Goal: Task Accomplishment & Management: Manage account settings

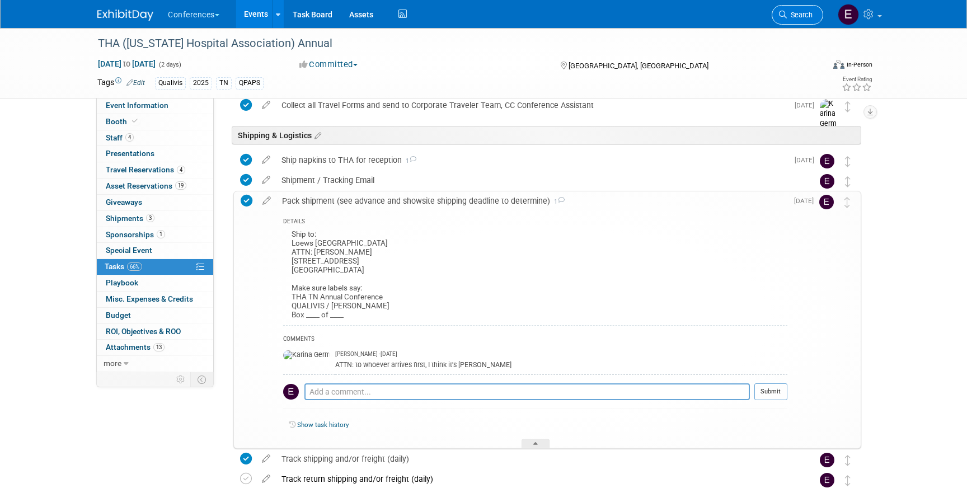
click at [808, 17] on span "Search" at bounding box center [800, 15] width 26 height 8
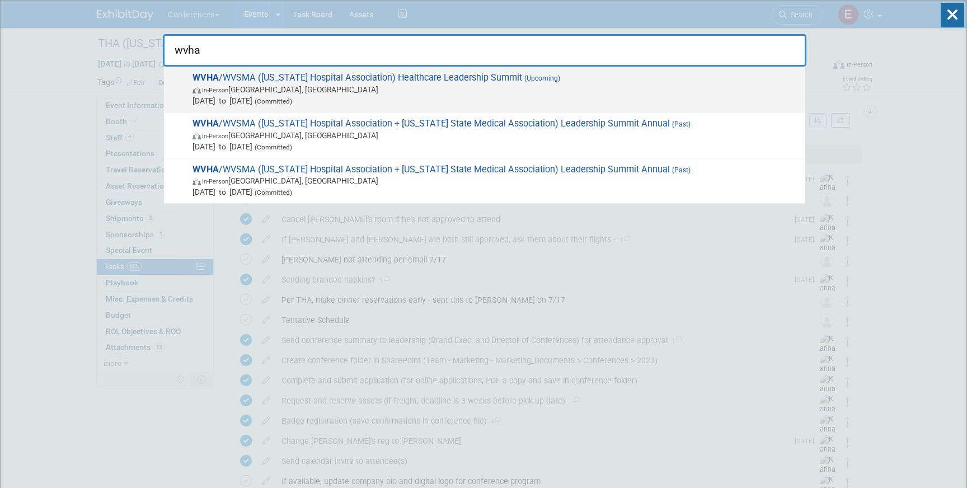
type input "wvha"
click at [401, 99] on span "[DATE] to [DATE] (Committed)" at bounding box center [495, 100] width 607 height 11
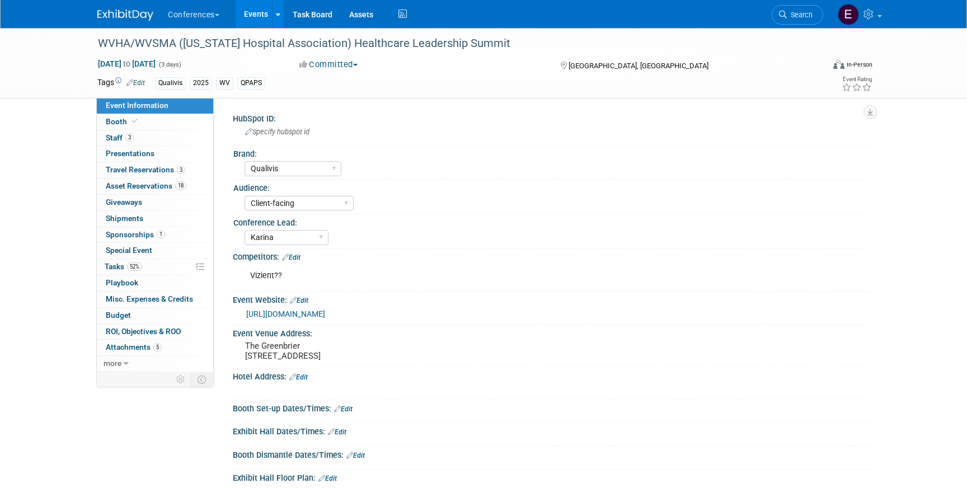
select select "Qualivis"
select select "Client-facing"
select select "Karina"
click at [131, 216] on span "Shipments 0" at bounding box center [124, 218] width 37 height 9
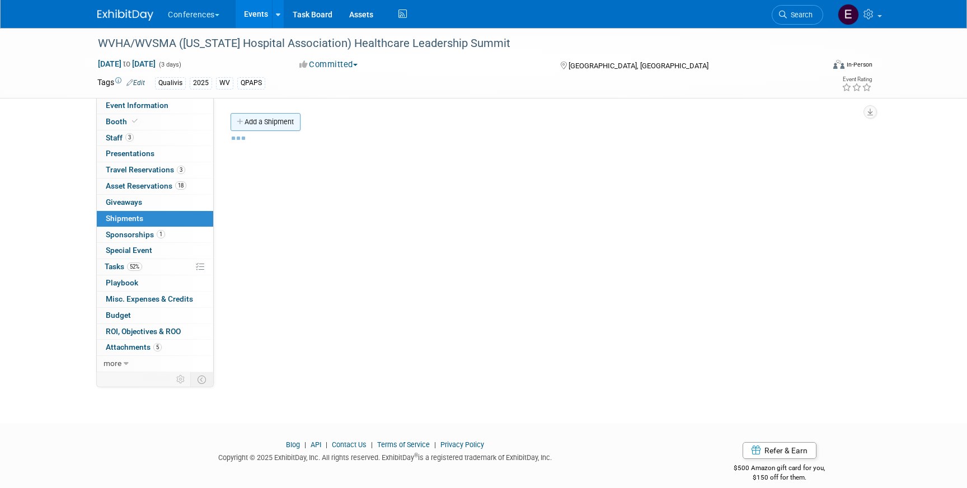
click at [255, 116] on link "Add a Shipment" at bounding box center [265, 122] width 70 height 18
click at [283, 114] on link "Add a Shipment" at bounding box center [265, 122] width 70 height 18
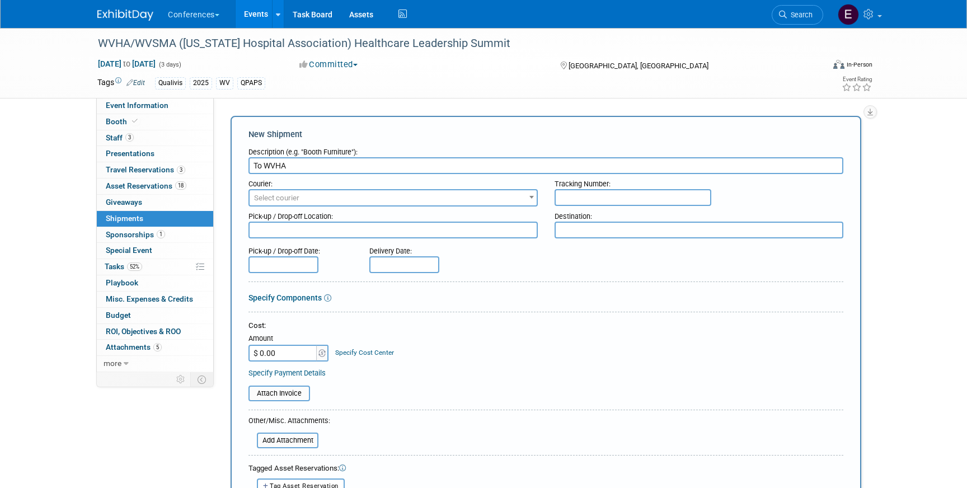
type input "To WVHA"
click at [389, 207] on div "Pick-up / Drop-off Location:" at bounding box center [392, 213] width 289 height 15
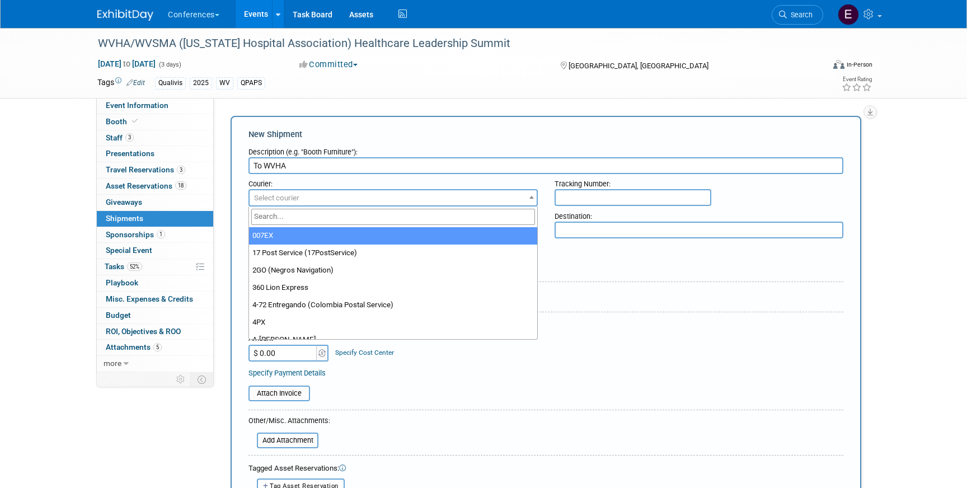
click at [389, 205] on span "Select courier" at bounding box center [392, 198] width 287 height 16
type input "fed"
select select "206"
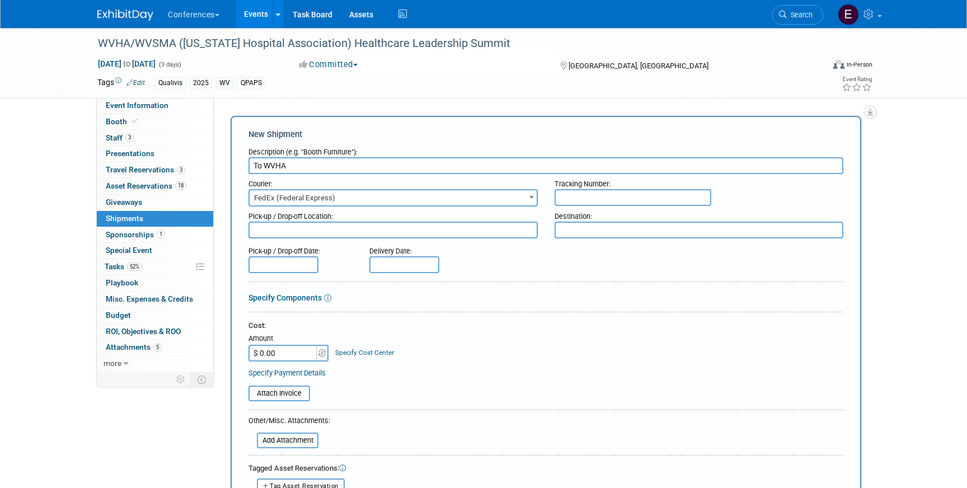
click at [582, 200] on input "text" at bounding box center [632, 197] width 157 height 17
paste input ""884495325339 ""
click at [563, 195] on input ""884495325339" at bounding box center [632, 197] width 157 height 17
type input "884495325339"
click at [300, 360] on input "$ 0.00" at bounding box center [283, 353] width 70 height 17
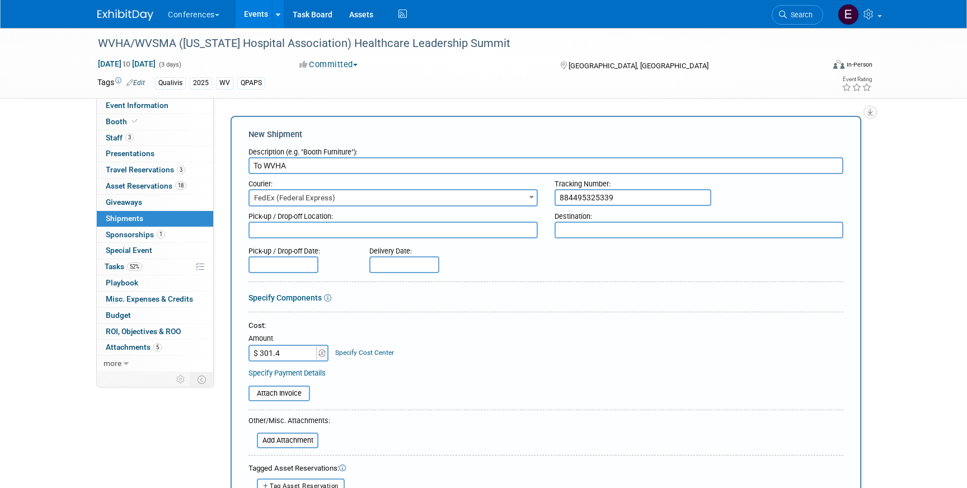
type input "$ 301.42"
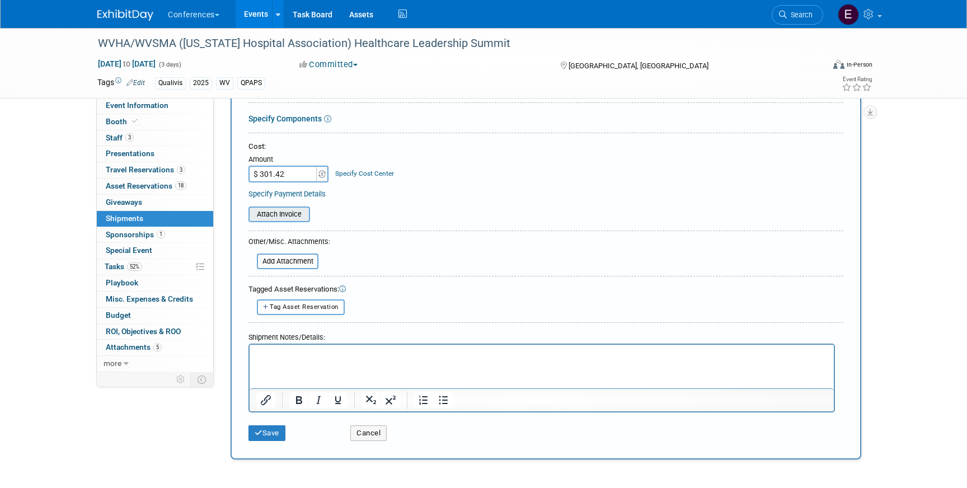
scroll to position [187, 0]
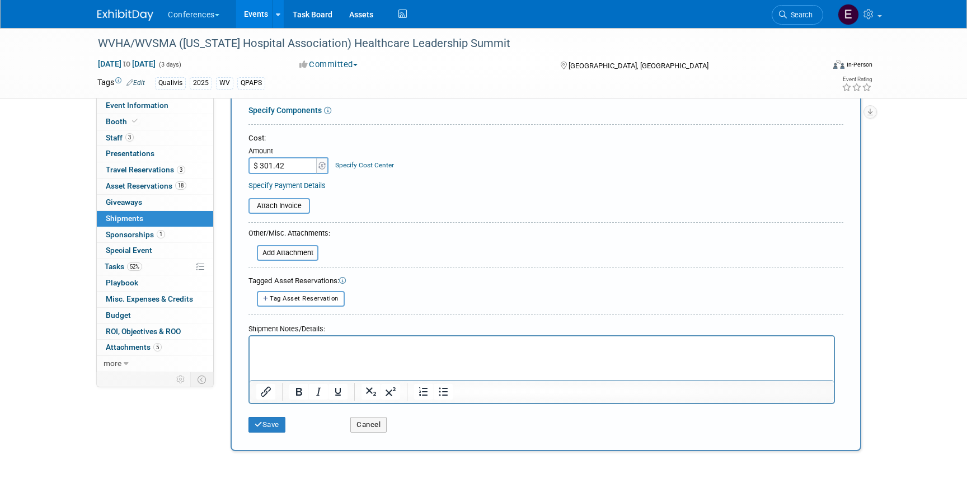
click at [360, 168] on link "Specify Cost Center" at bounding box center [364, 165] width 59 height 8
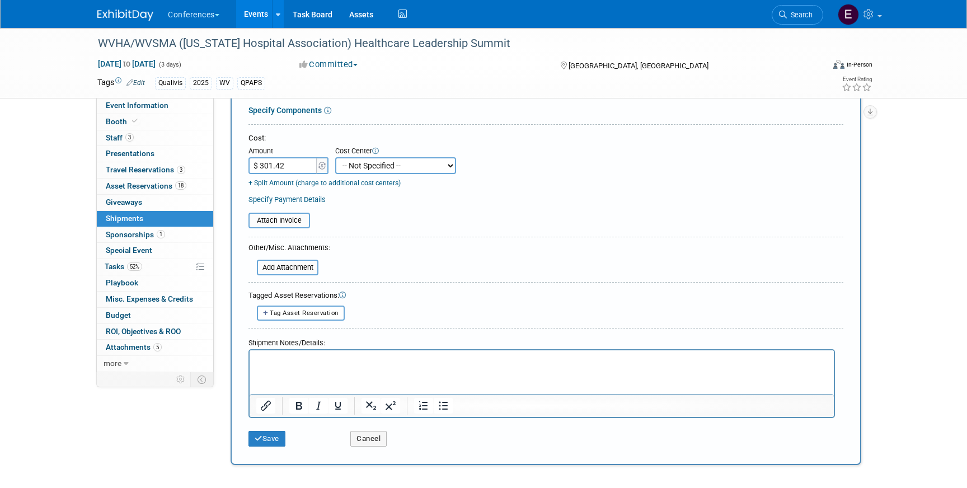
click at [360, 172] on select "-- Not Specified -- Aya Education Aya Healthcare Aya Locums Bespoke Corporate D…" at bounding box center [395, 165] width 121 height 17
select select "18965874"
click at [335, 157] on select "-- Not Specified -- Aya Education Aya Healthcare Aya Locums Bespoke Corporate D…" at bounding box center [395, 165] width 121 height 17
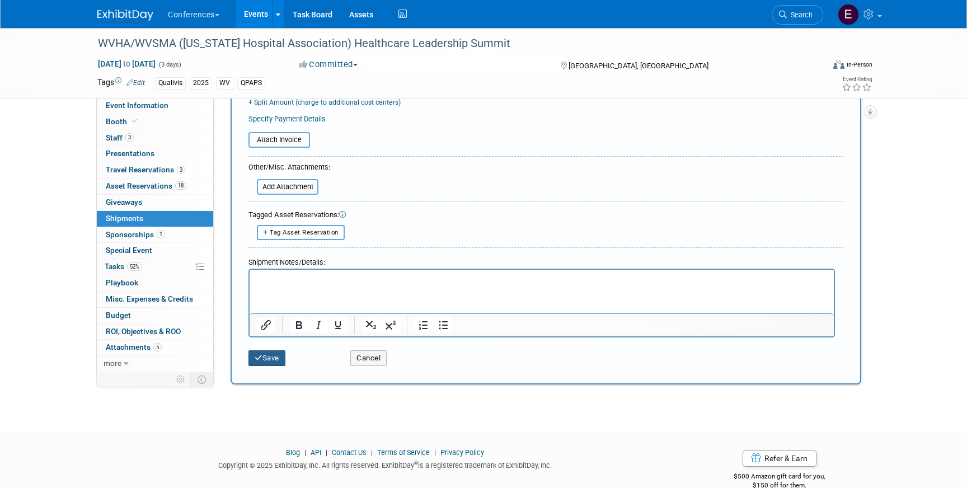
click at [265, 362] on button "Save" at bounding box center [266, 358] width 37 height 16
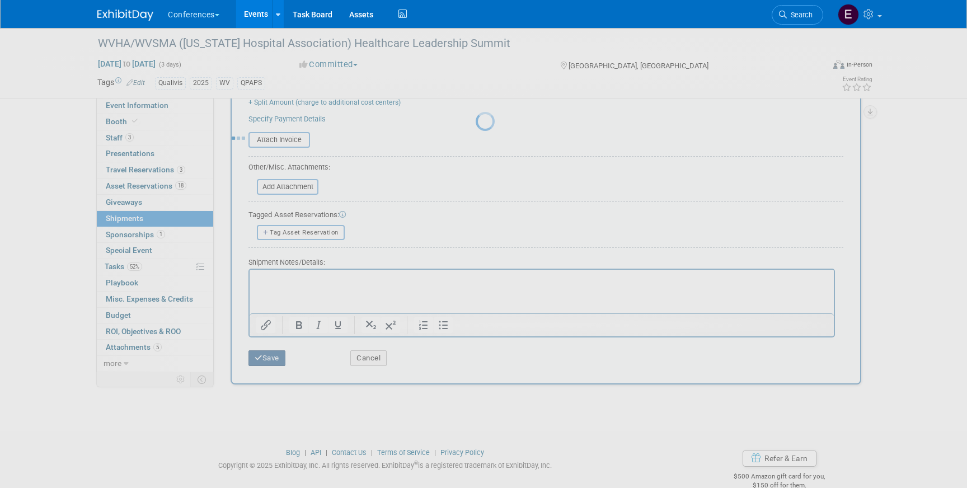
scroll to position [13, 0]
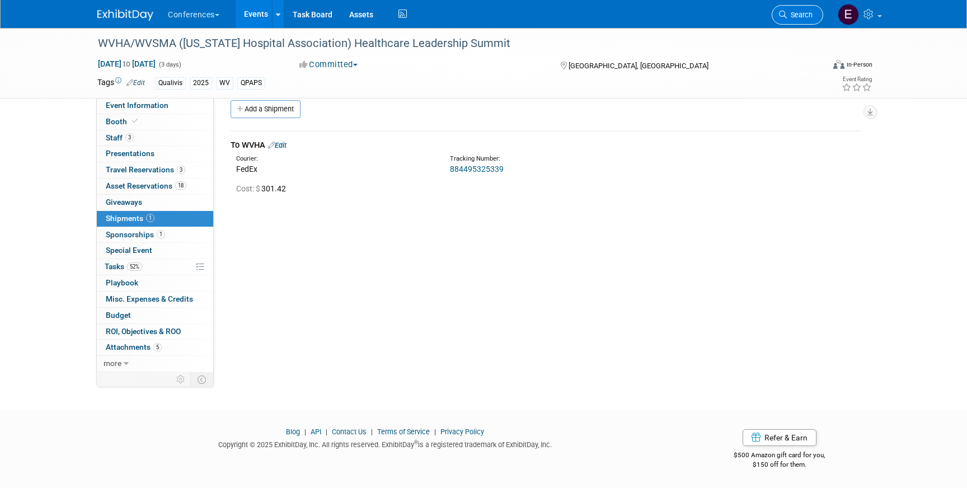
click at [799, 19] on link "Search" at bounding box center [796, 15] width 51 height 20
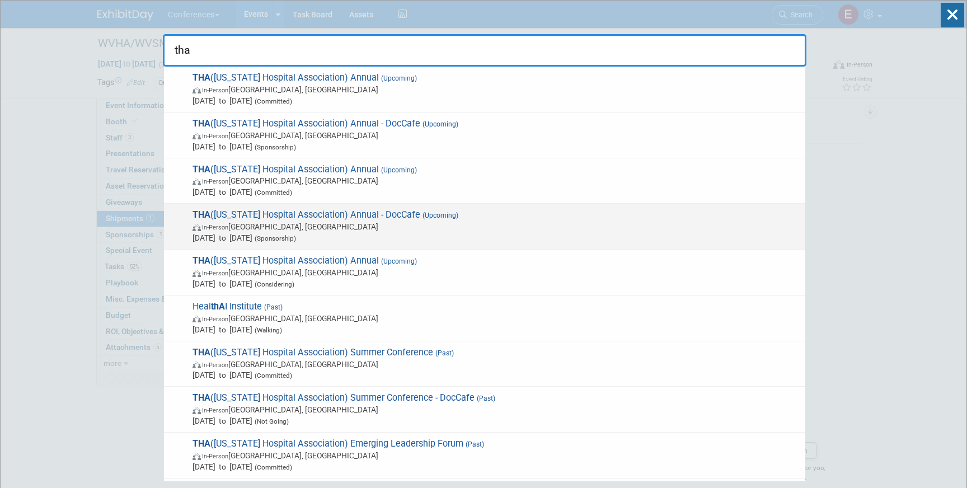
type input "tha"
click at [423, 220] on span "THA (Texas Hospital Association) Annual - DocCafe (Upcoming) In-Person San Anto…" at bounding box center [494, 226] width 610 height 34
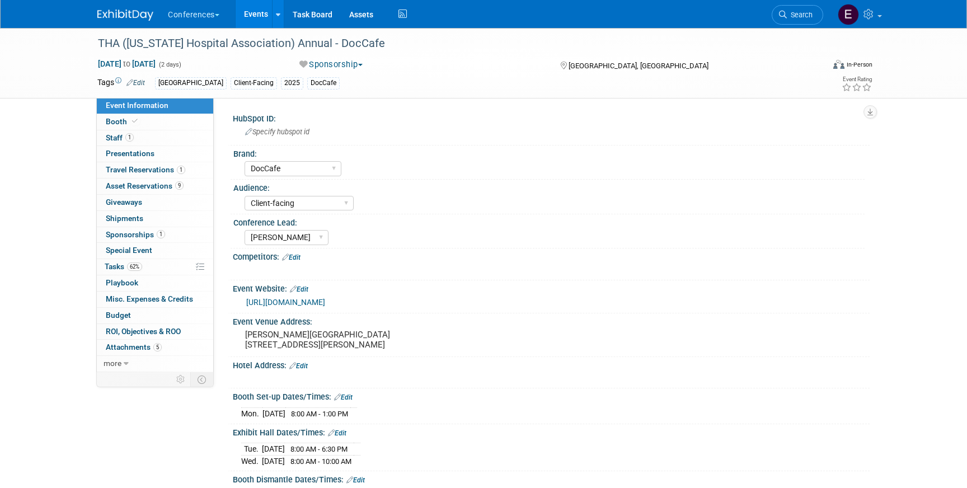
select select "DocCafe"
select select "Client-facing"
select select "[PERSON_NAME]"
click at [129, 220] on span "Shipments 0" at bounding box center [124, 218] width 37 height 9
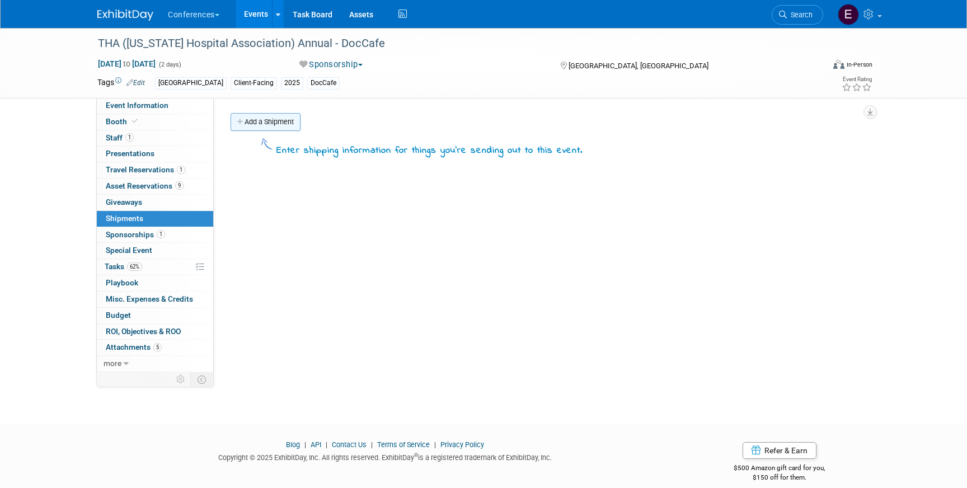
click at [263, 121] on link "Add a Shipment" at bounding box center [265, 122] width 70 height 18
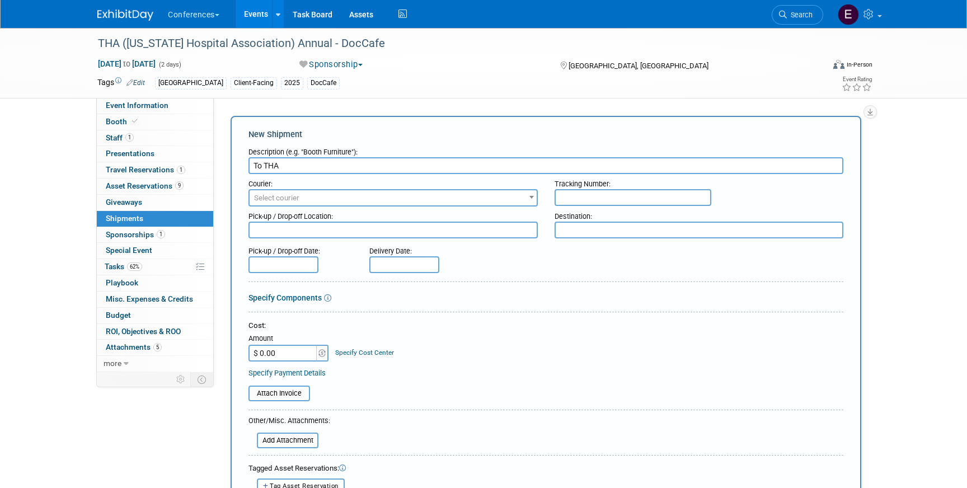
type input "To THA"
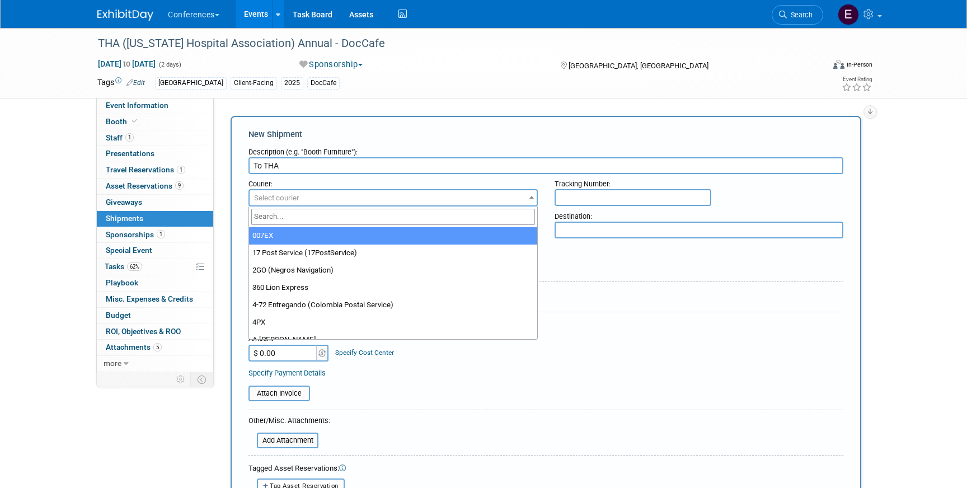
click at [280, 192] on span "Select courier" at bounding box center [392, 198] width 287 height 16
type input "fed"
select select "206"
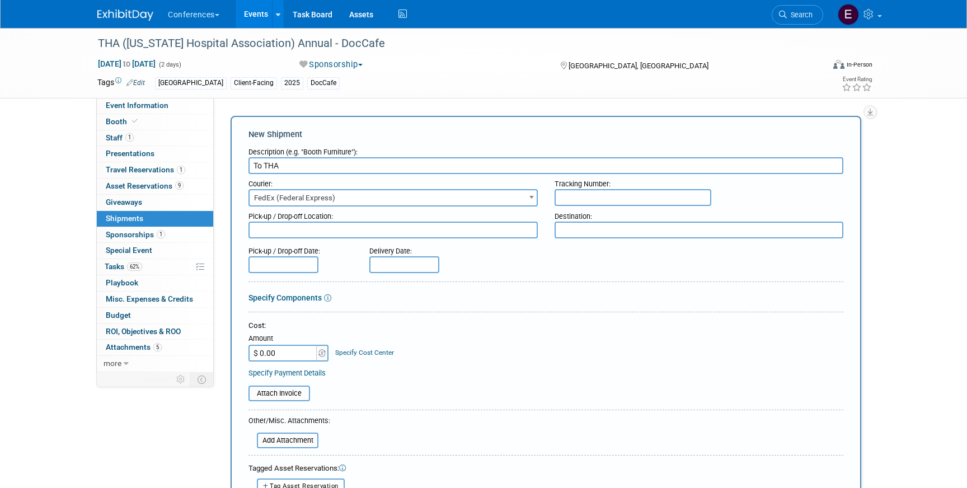
click at [627, 203] on input "text" at bounding box center [632, 197] width 157 height 17
paste input "884463357214"
type input "884463357214"
click at [284, 360] on input "$ 0.00" at bounding box center [283, 353] width 70 height 17
type input "$ 70.56"
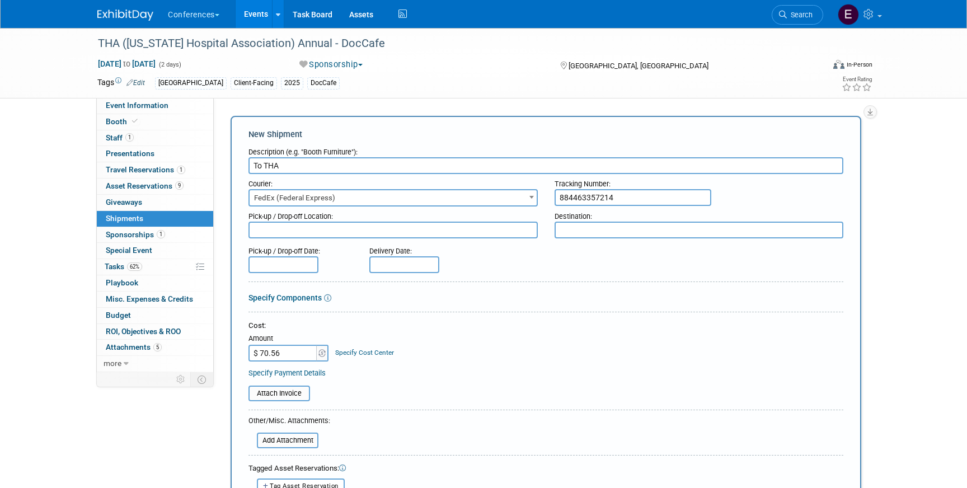
click at [361, 350] on link "Specify Cost Center" at bounding box center [364, 353] width 59 height 8
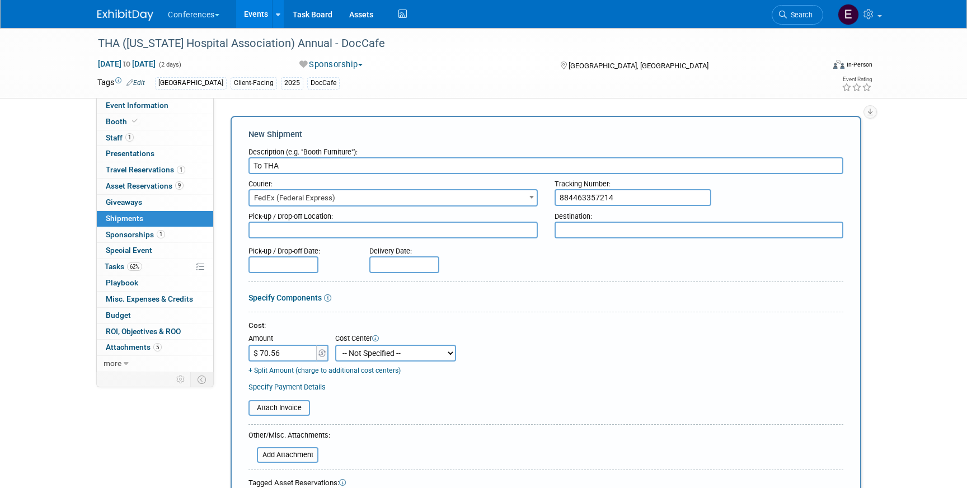
click at [367, 355] on select "-- Not Specified -- Aya Education Aya Healthcare Aya Locums Bespoke Corporate D…" at bounding box center [395, 353] width 121 height 17
select select "18965878"
click at [335, 345] on select "-- Not Specified -- Aya Education Aya Healthcare Aya Locums Bespoke Corporate D…" at bounding box center [395, 353] width 121 height 17
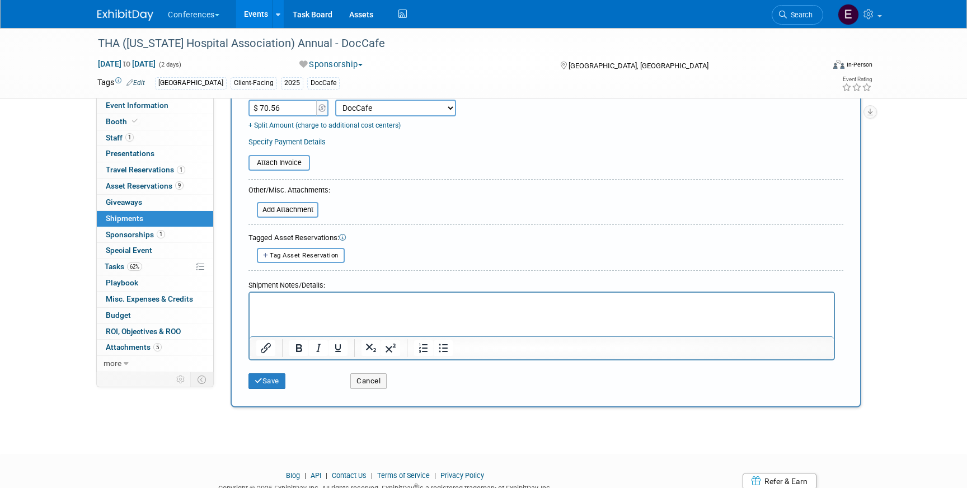
scroll to position [289, 0]
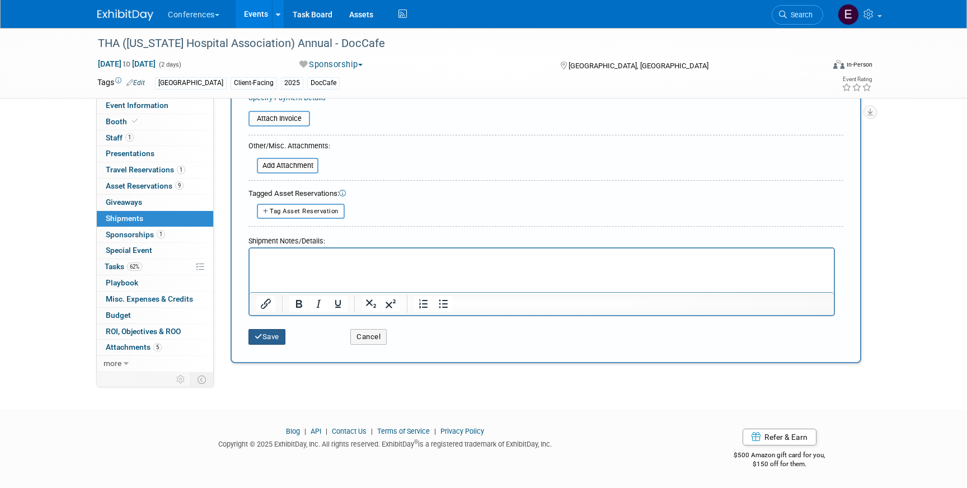
click at [279, 337] on button "Save" at bounding box center [266, 337] width 37 height 16
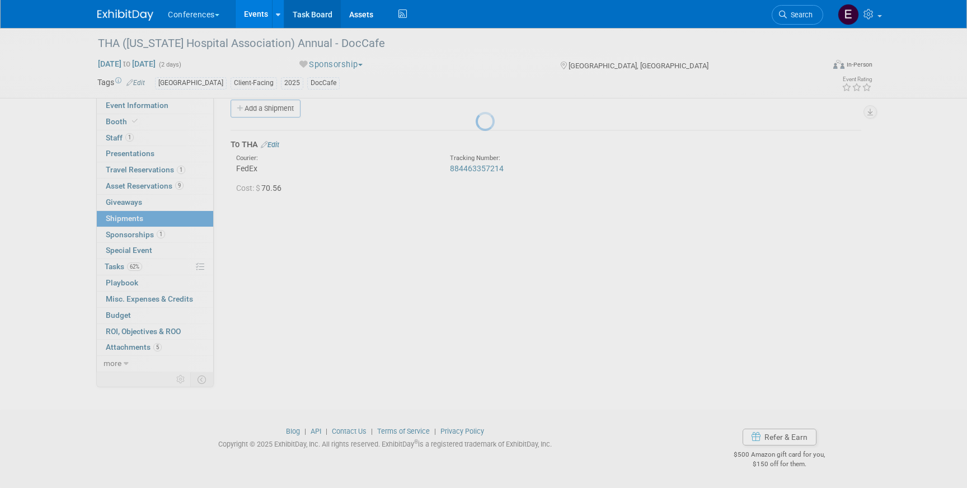
scroll to position [13, 0]
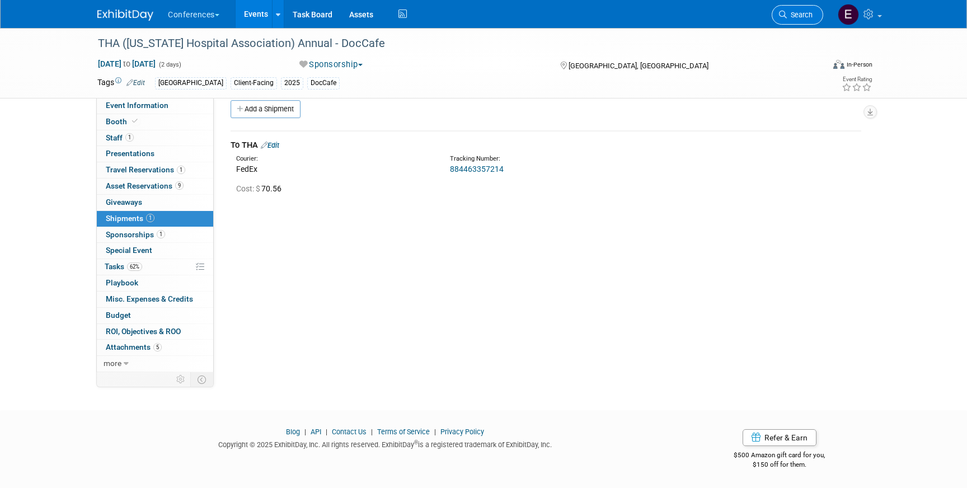
click at [803, 17] on span "Search" at bounding box center [800, 15] width 26 height 8
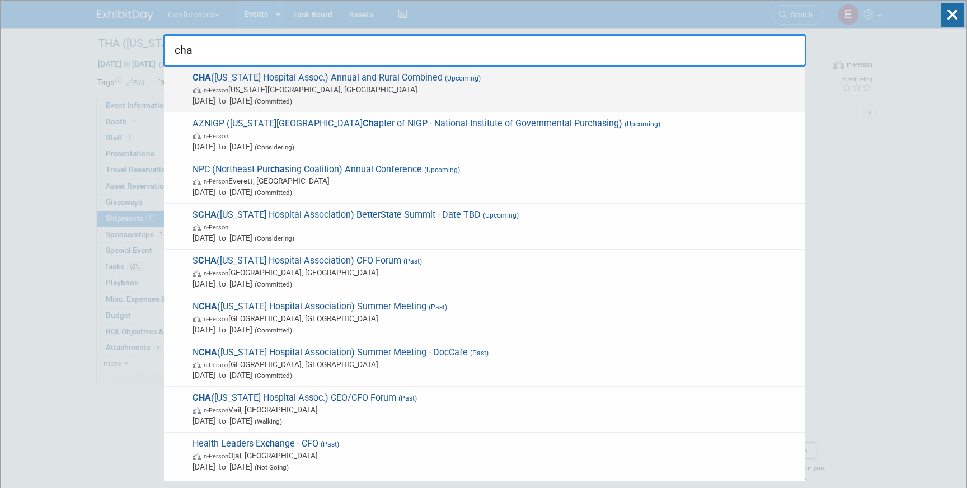
type input "cha"
click at [368, 70] on div "CHA (Colorado Hospital Assoc.) Annual and Rural Combined (Upcoming) In-Person C…" at bounding box center [484, 90] width 641 height 46
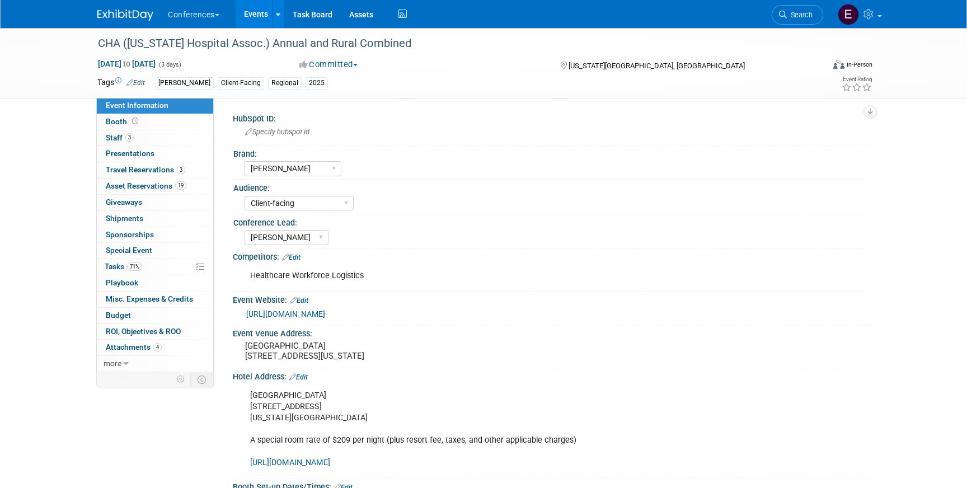
select select "[PERSON_NAME]"
select select "Client-facing"
select select "[PERSON_NAME]"
click at [126, 219] on span "Shipments 0" at bounding box center [124, 218] width 37 height 9
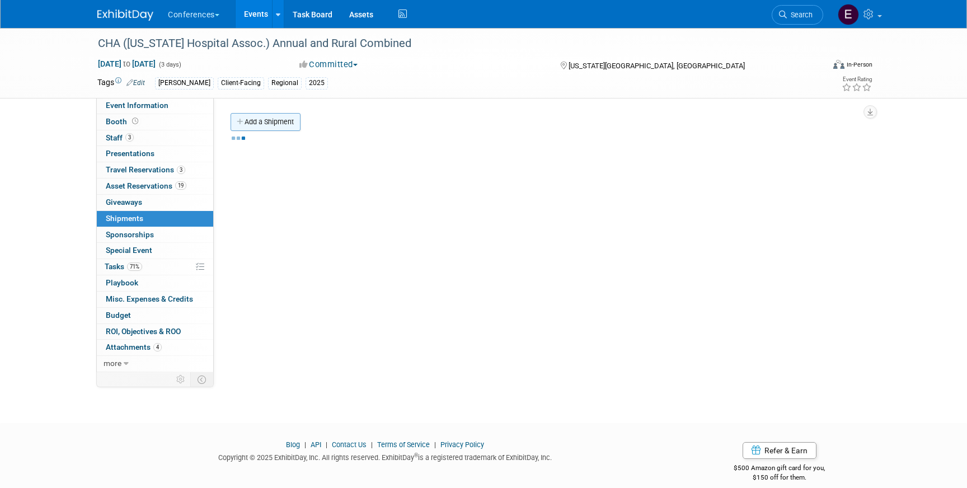
click at [280, 127] on link "Add a Shipment" at bounding box center [265, 122] width 70 height 18
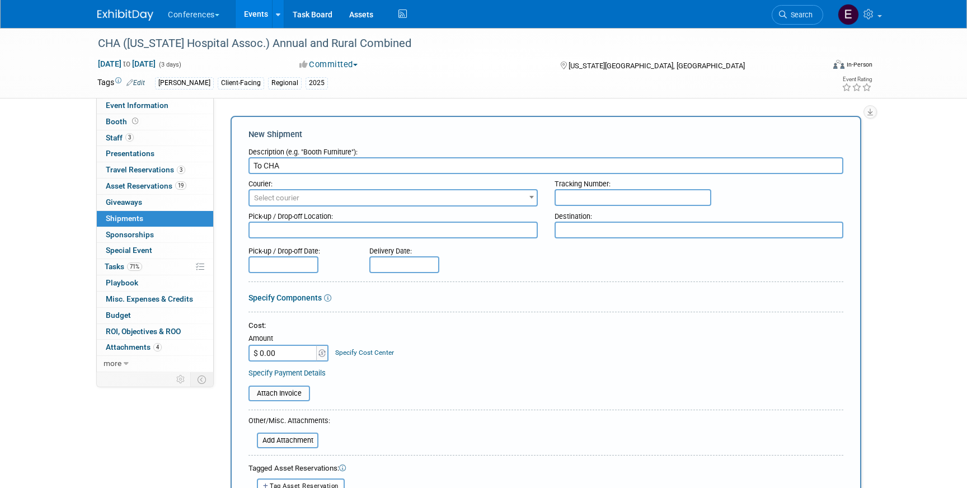
type input "To CHA"
click at [305, 201] on span "Select courier" at bounding box center [392, 198] width 287 height 16
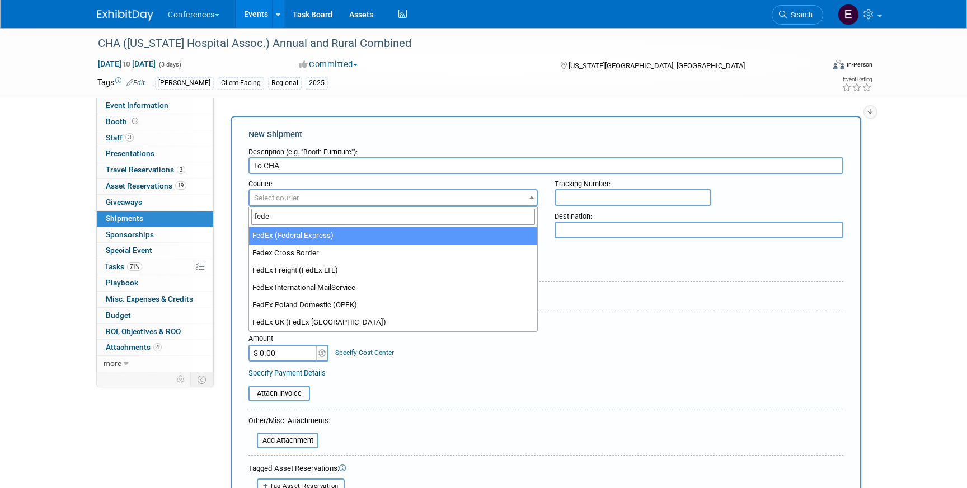
type input "fede"
select select "206"
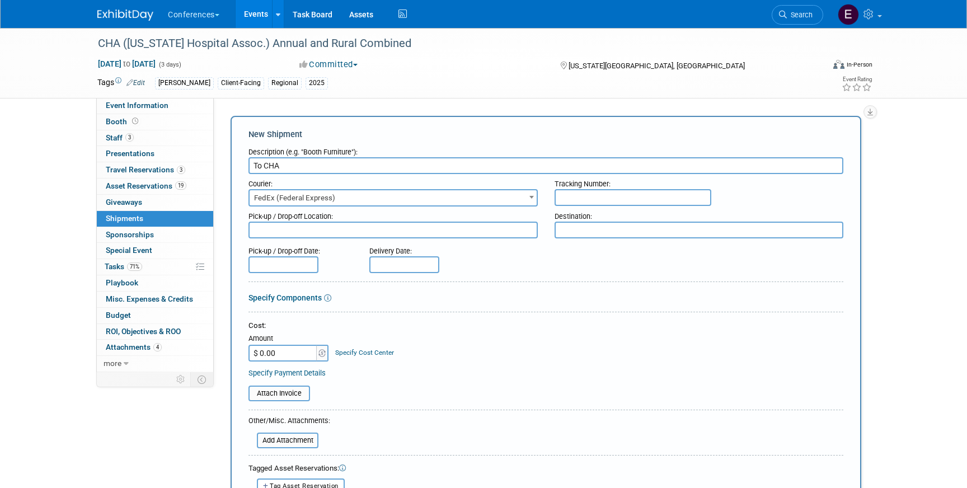
click at [573, 199] on input "text" at bounding box center [632, 197] width 157 height 17
paste input "884463416206"
type input "884463416206"
click at [274, 354] on input "$ 0.00" at bounding box center [283, 353] width 70 height 17
type input "$ 111.20"
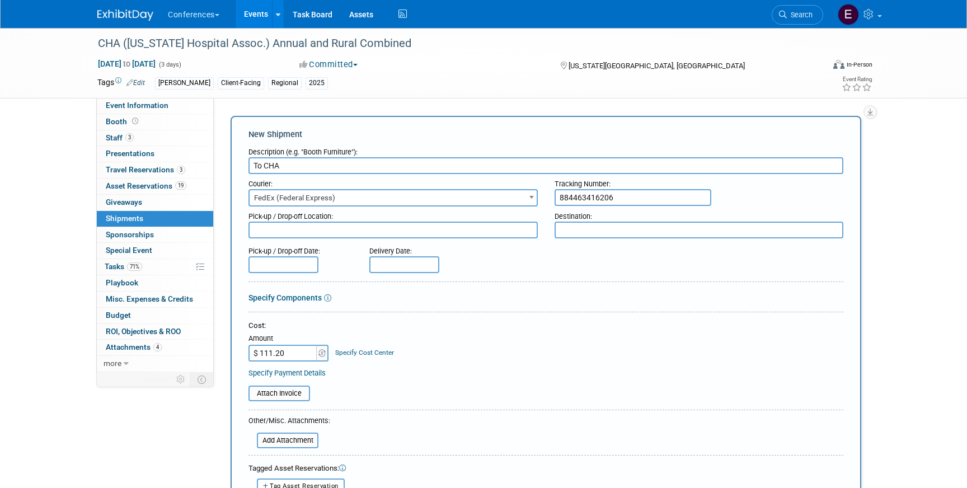
click at [341, 345] on div "Specify Cost Center" at bounding box center [364, 347] width 59 height 21
click at [342, 349] on link "Specify Cost Center" at bounding box center [364, 353] width 59 height 8
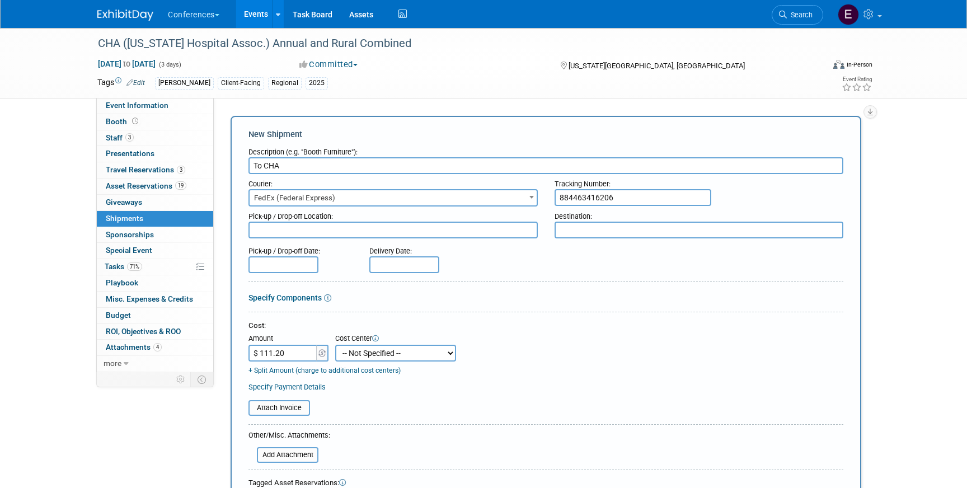
click at [365, 357] on select "-- Not Specified -- Aya Education Aya Healthcare Aya Locums Bespoke Corporate D…" at bounding box center [395, 353] width 121 height 17
select select "18965872"
click at [335, 345] on select "-- Not Specified -- Aya Education Aya Healthcare Aya Locums Bespoke Corporate D…" at bounding box center [395, 353] width 121 height 17
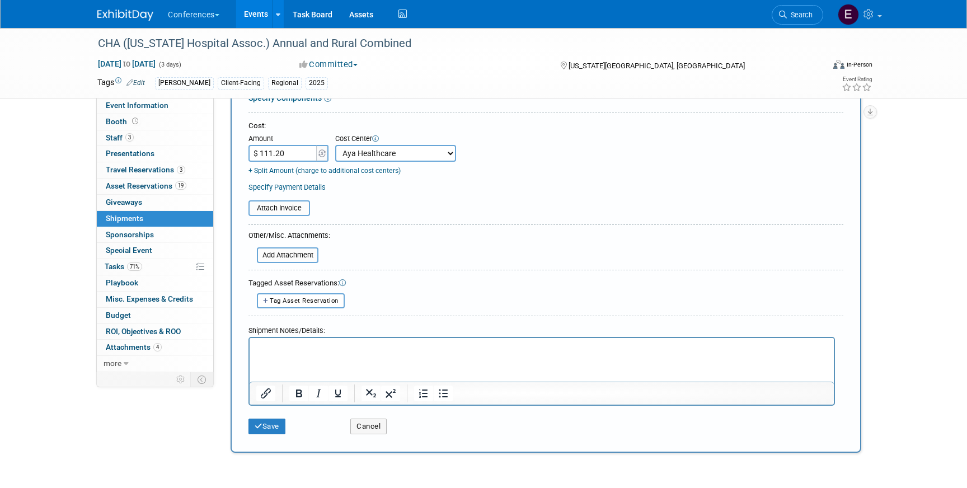
scroll to position [208, 0]
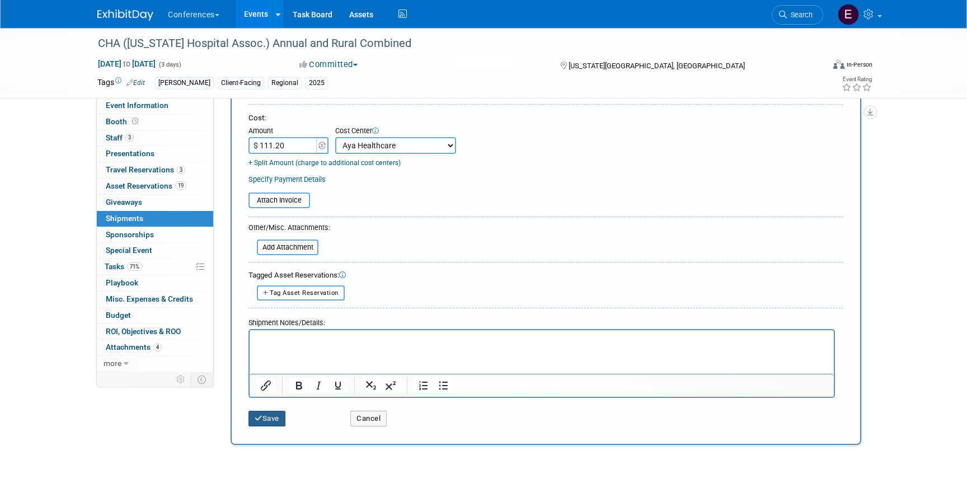
click at [253, 426] on button "Save" at bounding box center [266, 419] width 37 height 16
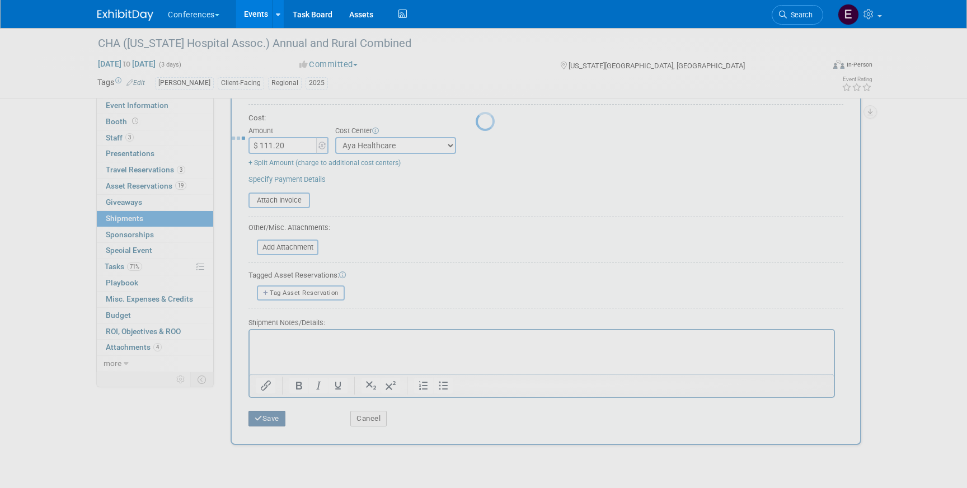
scroll to position [13, 0]
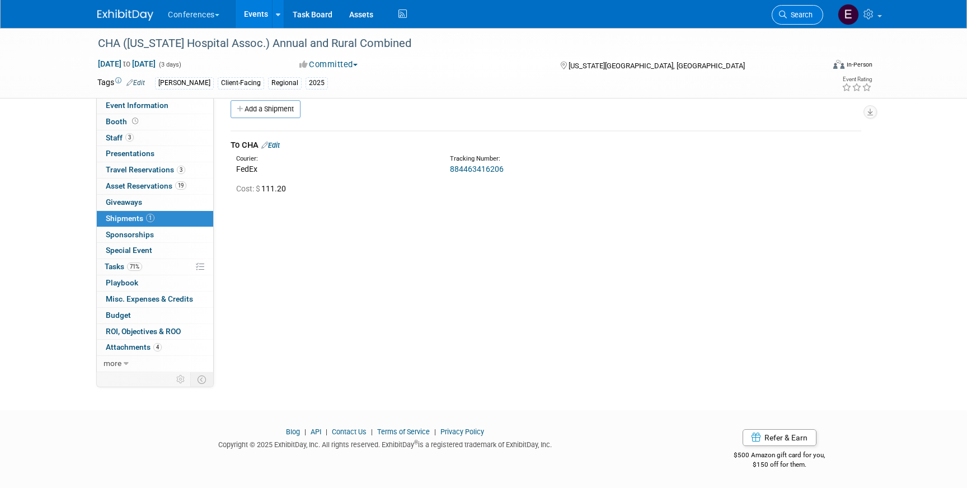
click at [799, 16] on span "Search" at bounding box center [800, 15] width 26 height 8
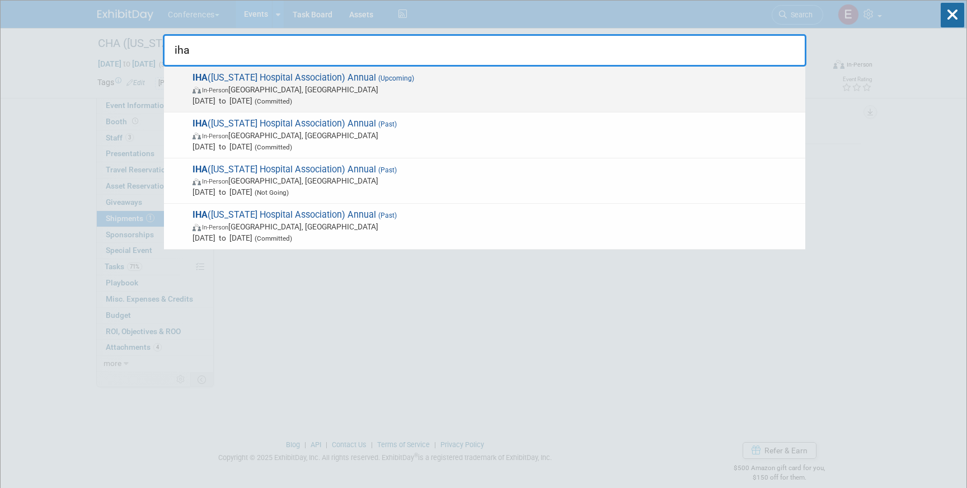
type input "iha"
click at [205, 95] on span "In-Person Sun Valley, ID" at bounding box center [495, 89] width 607 height 11
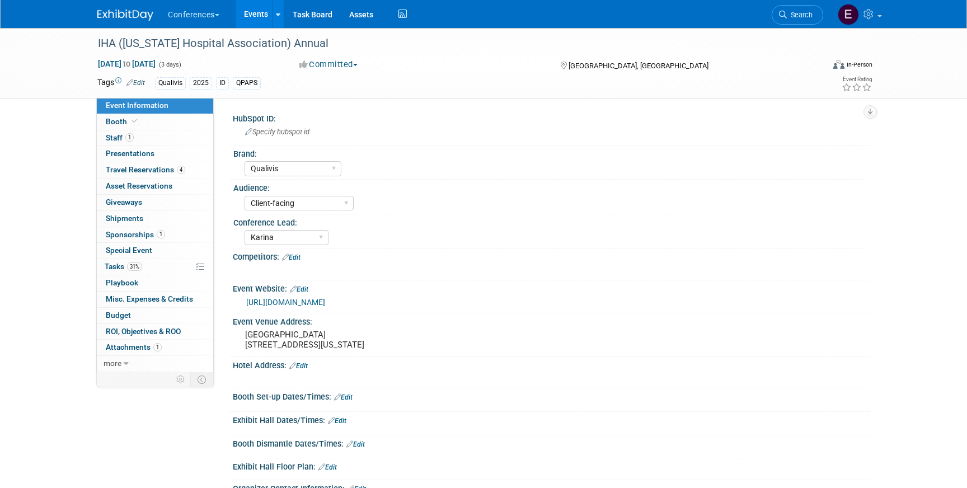
select select "Qualivis"
select select "Client-facing"
select select "Karina"
click at [131, 171] on span "Travel Reservations 4" at bounding box center [145, 169] width 79 height 9
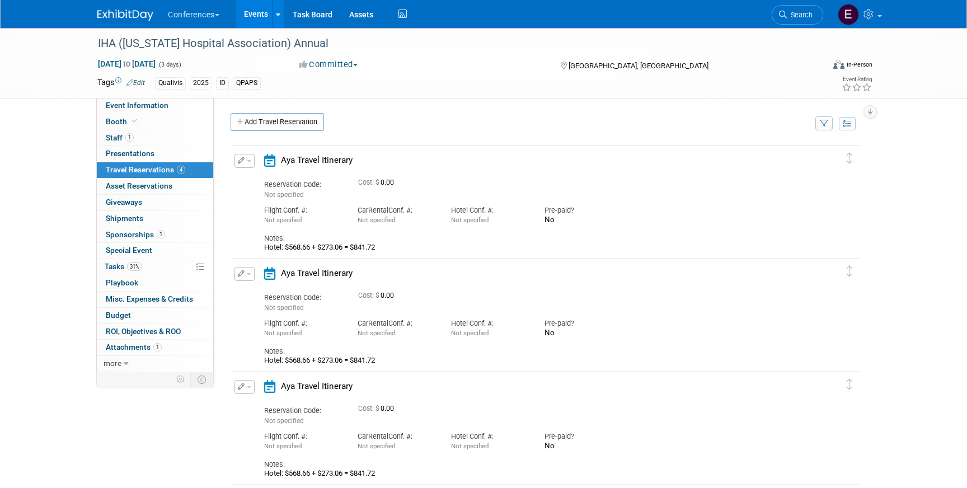
click at [240, 163] on icon "button" at bounding box center [241, 160] width 7 height 7
click at [265, 178] on button "Edit Reservation" at bounding box center [282, 180] width 95 height 16
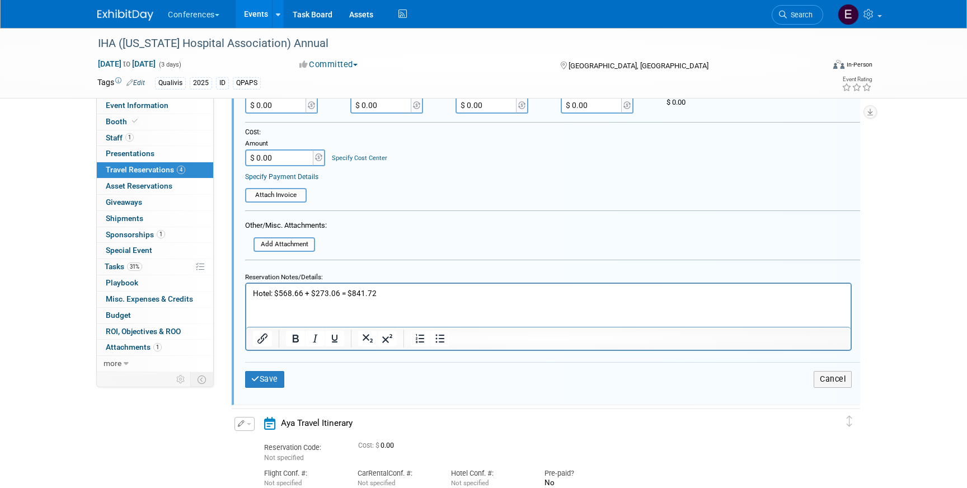
scroll to position [317, 0]
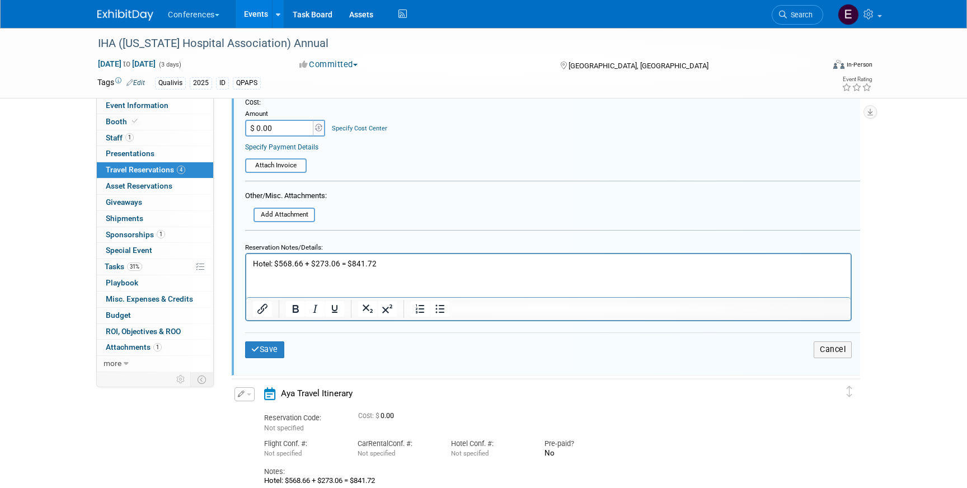
click at [416, 262] on p "Hotel: $568.66 + $273.06 = $841.72" at bounding box center [548, 263] width 591 height 11
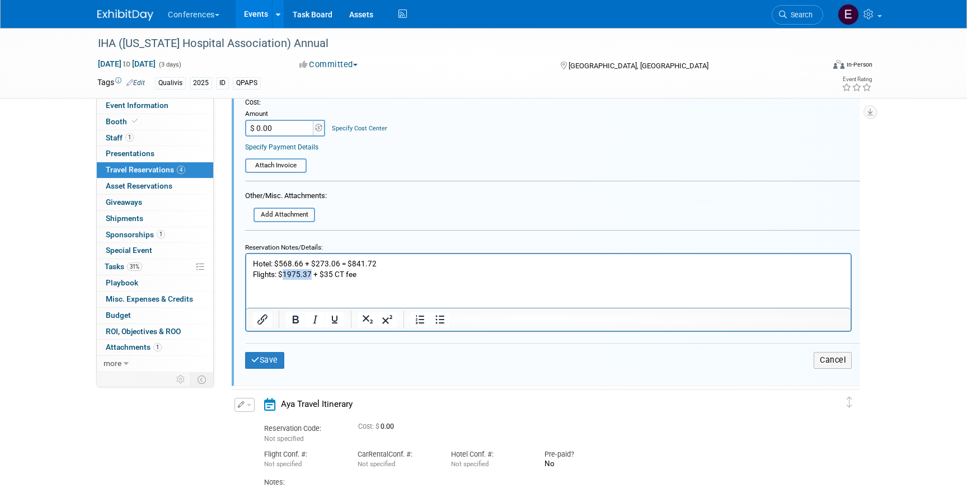
drag, startPoint x: 310, startPoint y: 275, endPoint x: 285, endPoint y: 275, distance: 24.6
click at [285, 275] on p "Flights: $1975.37 + $35 CT fee" at bounding box center [548, 274] width 591 height 11
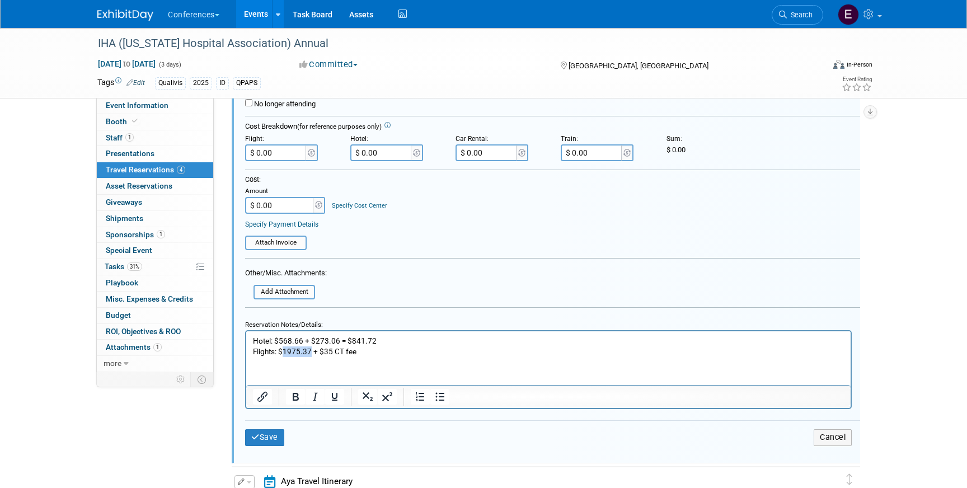
scroll to position [205, 0]
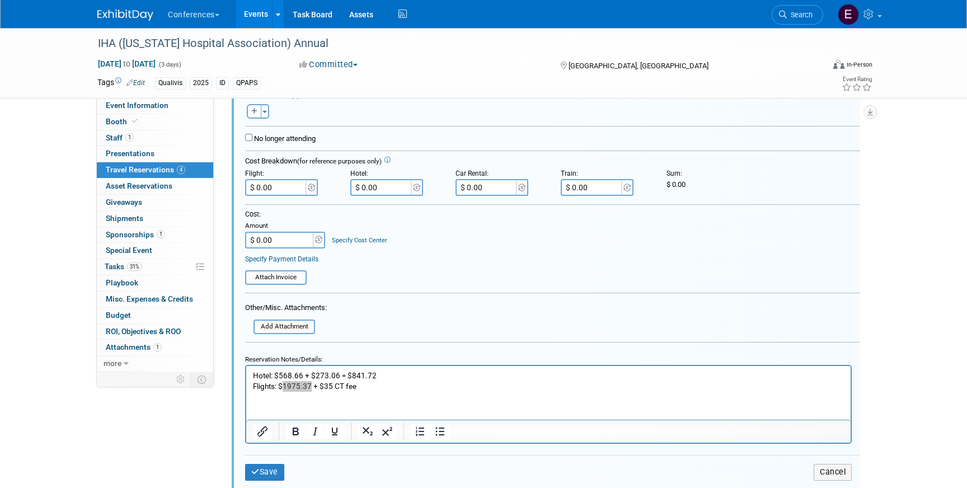
click at [375, 190] on input "$ 0.00" at bounding box center [381, 187] width 63 height 17
click at [297, 188] on input "$ 0.00" at bounding box center [276, 187] width 63 height 17
type input "$ 2,010.37"
click at [448, 392] on html "Hotel: $568.66 + $273.06 = $841.72 Flights: $1975.37 + $35 CT fee" at bounding box center [548, 379] width 604 height 26
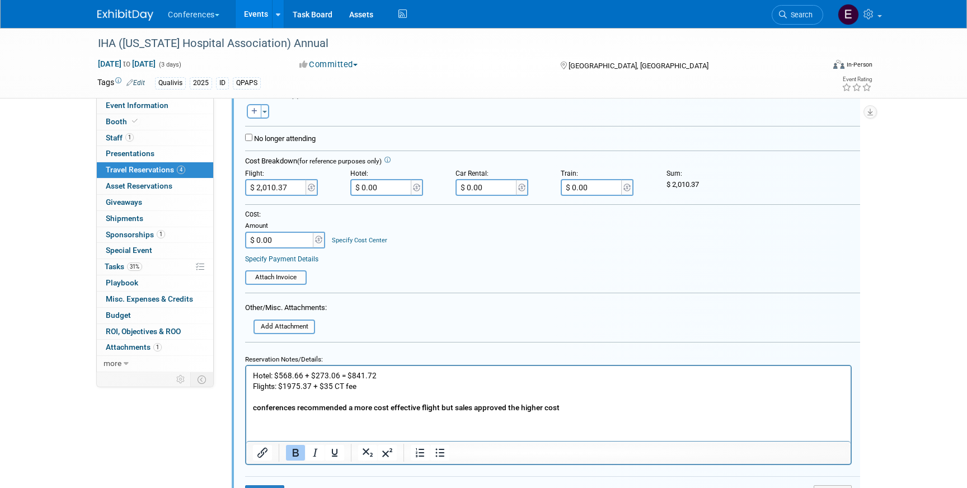
click at [256, 407] on b "conferences recommended a more cost effective flight but sales approved the hig…" at bounding box center [406, 407] width 307 height 9
click at [386, 411] on b "Conferences recommended a more cost effective flight but sales approved the hig…" at bounding box center [407, 407] width 308 height 9
click at [420, 406] on b "Conferences recommended a more cost effective flight but sales approved the hig…" at bounding box center [407, 407] width 308 height 9
click at [451, 406] on b "Conferences recommended a more cost effective flight but sales approved the hig…" at bounding box center [407, 407] width 308 height 9
click at [458, 406] on b "Conferences recommended a more cost effective flight but sales approved the hig…" at bounding box center [407, 407] width 308 height 9
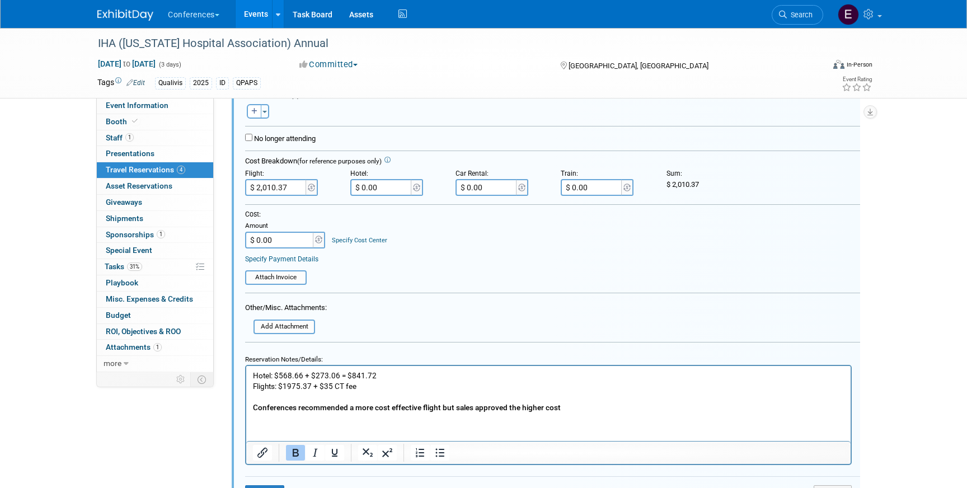
click at [569, 406] on p "Conferences recommended a more cost effective flight but sales approved the hig…" at bounding box center [548, 407] width 591 height 11
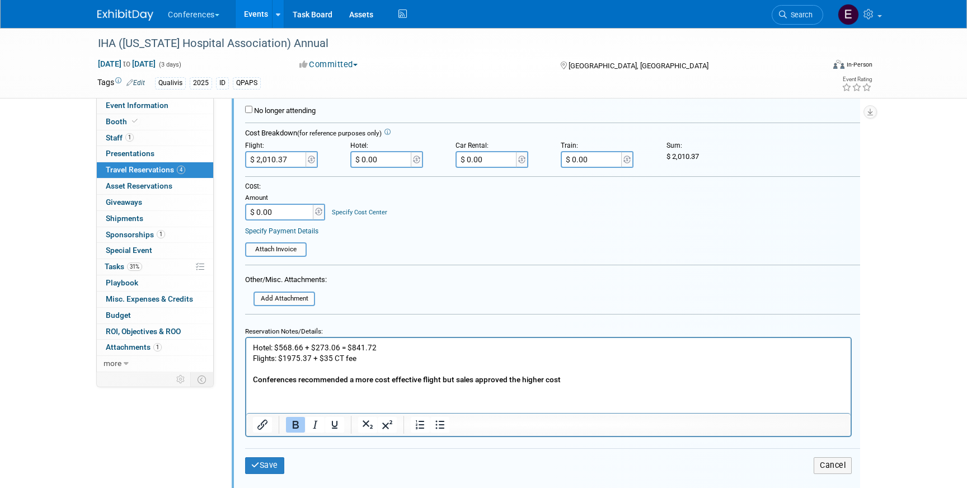
scroll to position [233, 0]
click at [270, 464] on button "Save" at bounding box center [264, 464] width 39 height 16
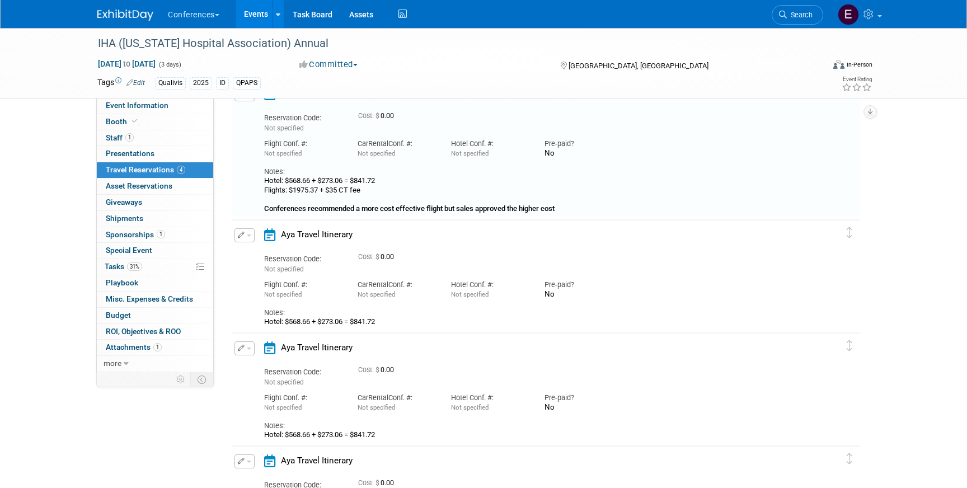
scroll to position [19, 0]
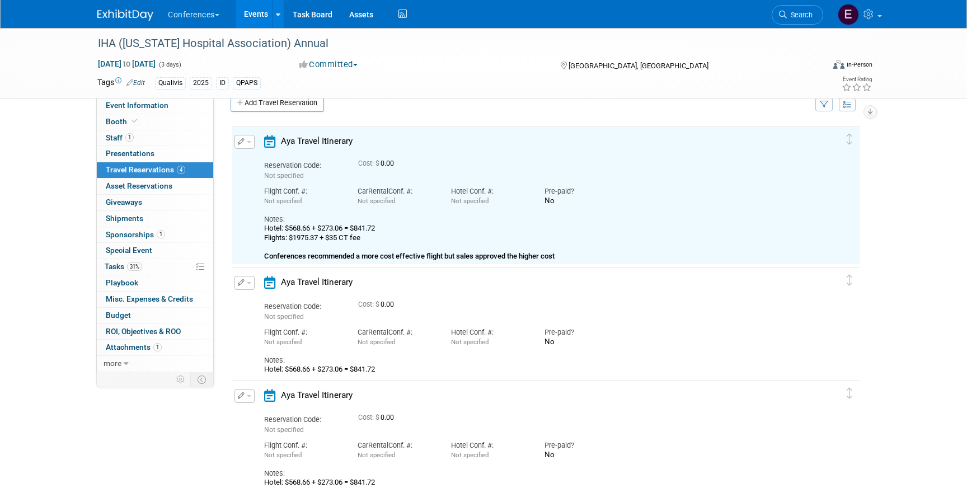
click at [237, 144] on button "button" at bounding box center [244, 142] width 20 height 14
click at [258, 155] on button "Edit Reservation" at bounding box center [282, 161] width 95 height 16
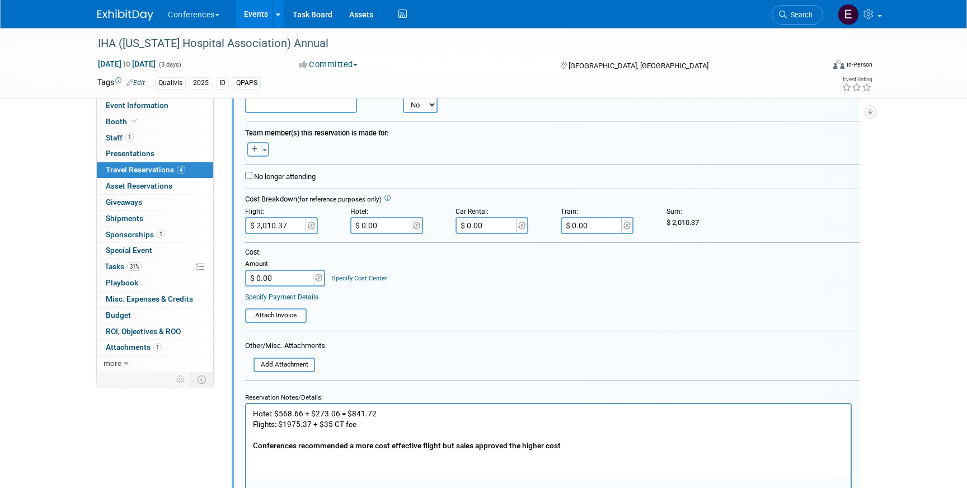
scroll to position [50, 0]
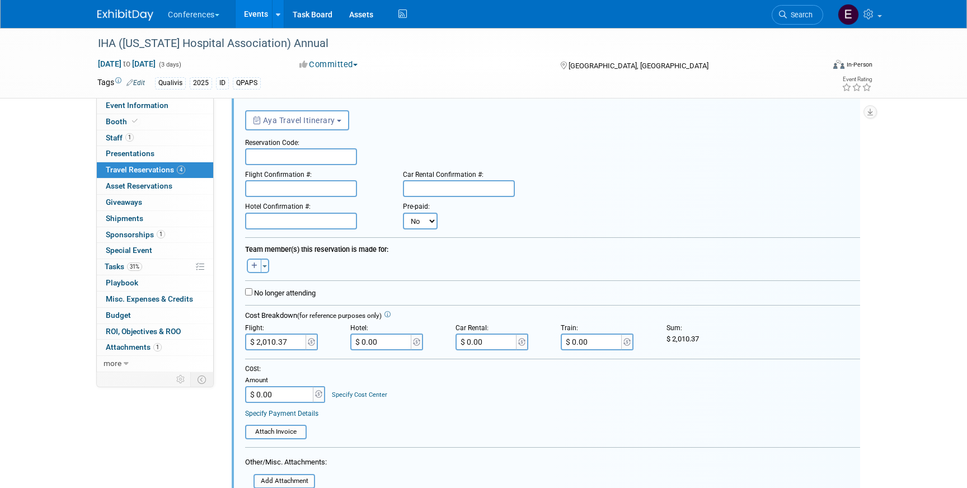
click at [255, 265] on icon "button" at bounding box center [254, 265] width 6 height 7
select select
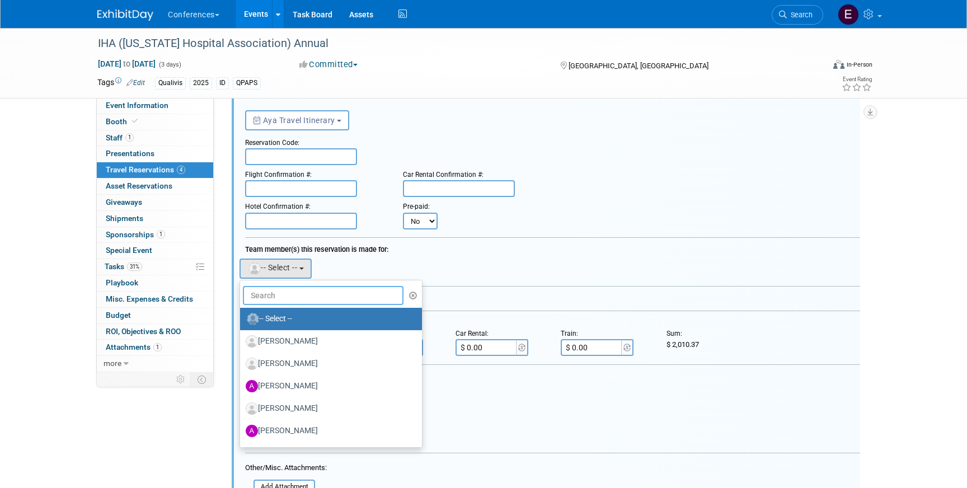
click at [275, 300] on input "text" at bounding box center [323, 295] width 161 height 19
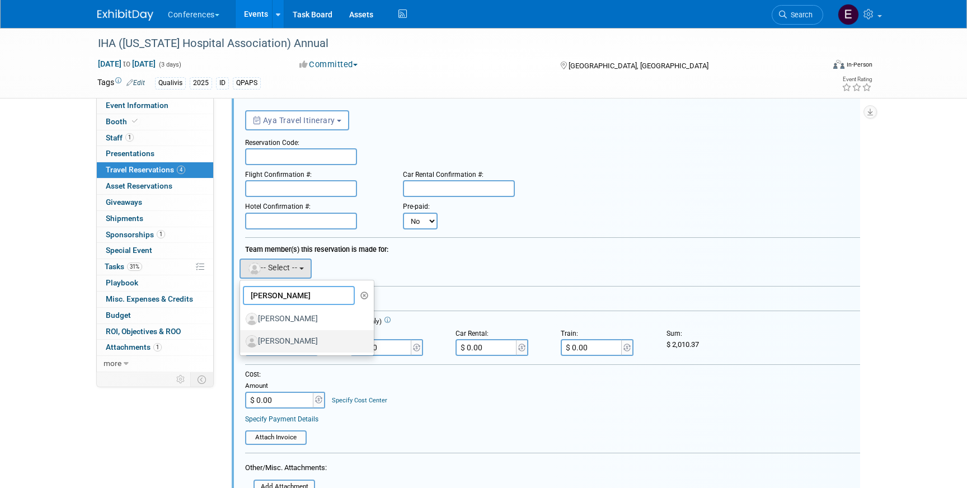
type input "[PERSON_NAME]"
click at [316, 340] on label "[PERSON_NAME]" at bounding box center [304, 341] width 117 height 18
click at [242, 340] on input "[PERSON_NAME]" at bounding box center [237, 339] width 7 height 7
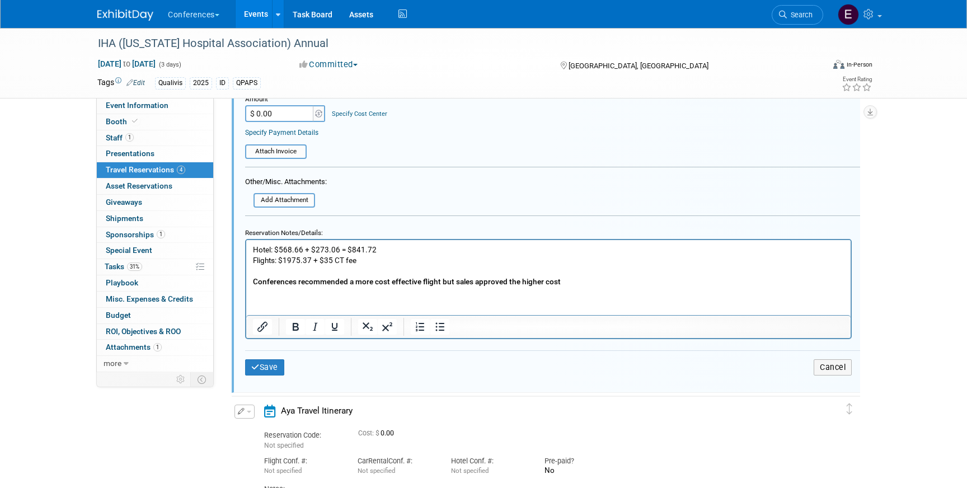
scroll to position [401, 0]
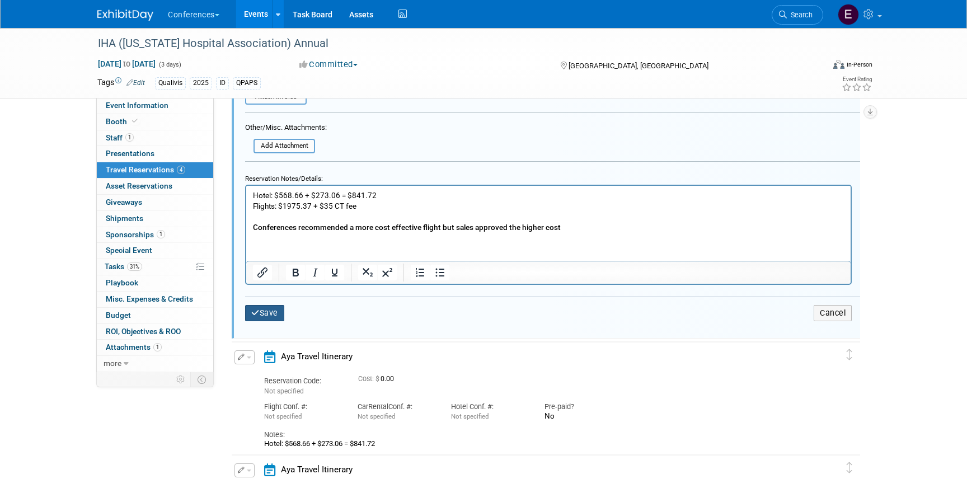
click at [256, 316] on icon "submit" at bounding box center [255, 313] width 8 height 8
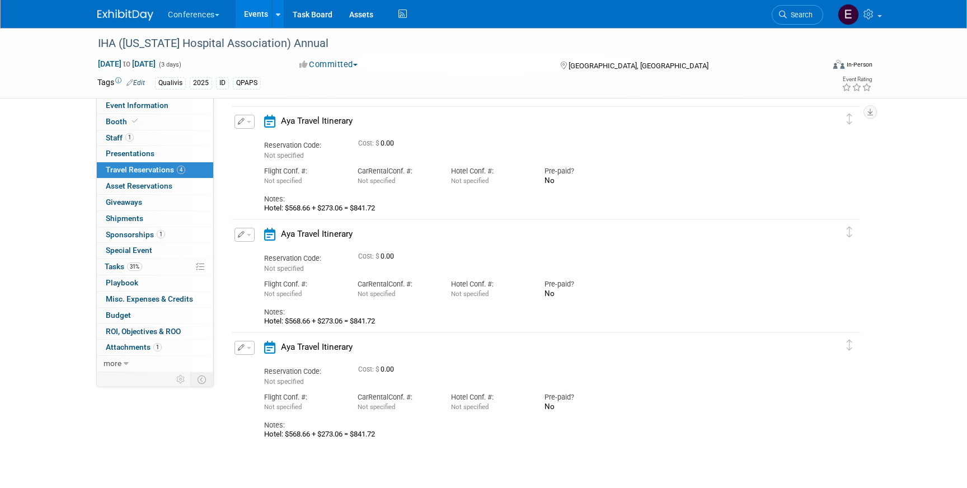
scroll to position [19, 0]
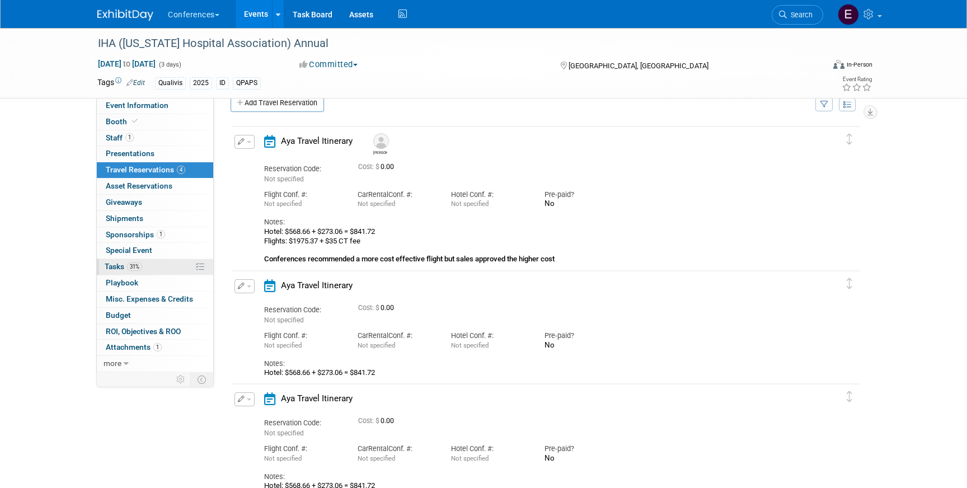
click at [145, 267] on link "31% Tasks 31%" at bounding box center [155, 267] width 116 height 16
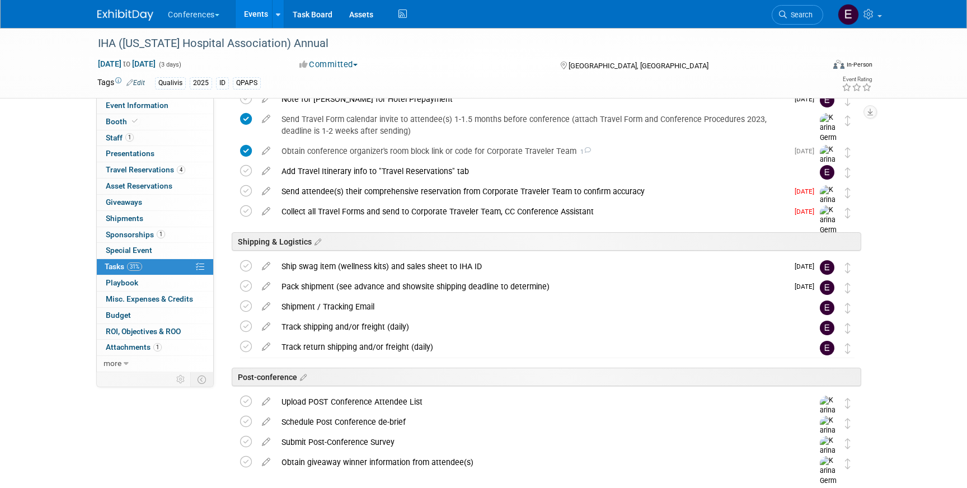
scroll to position [511, 0]
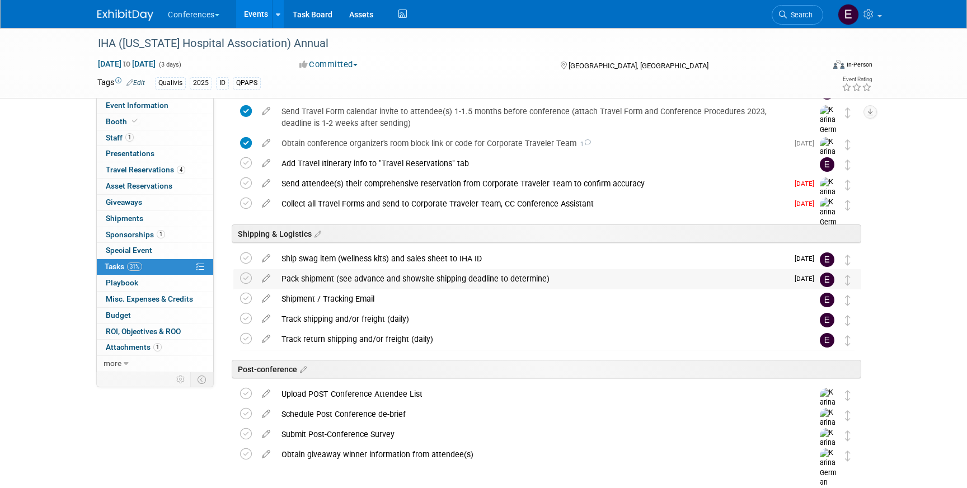
click at [424, 278] on div "Pack shipment (see advance and showsite shipping deadline to determine)" at bounding box center [532, 278] width 512 height 19
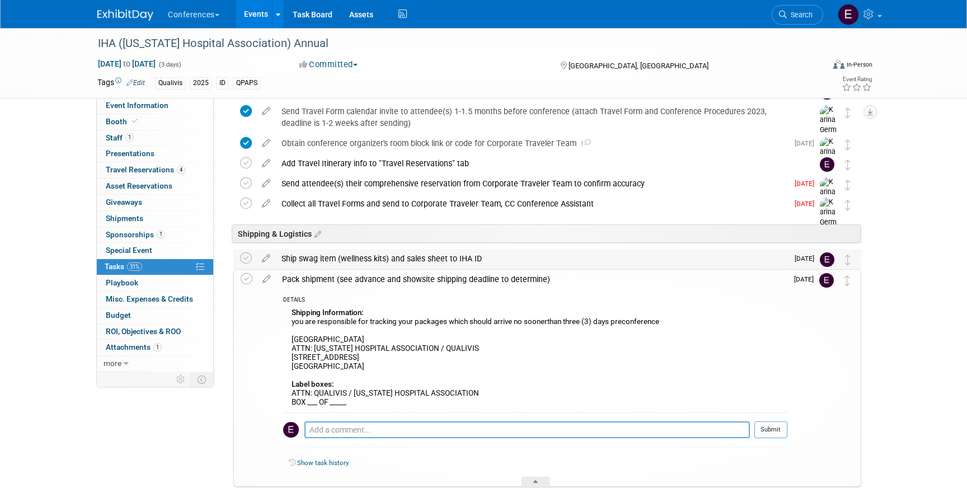
click at [432, 262] on div "Ship swag item (wellness kits) and sales sheet to IHA ID" at bounding box center [532, 258] width 512 height 19
